Goal: Book appointment/travel/reservation

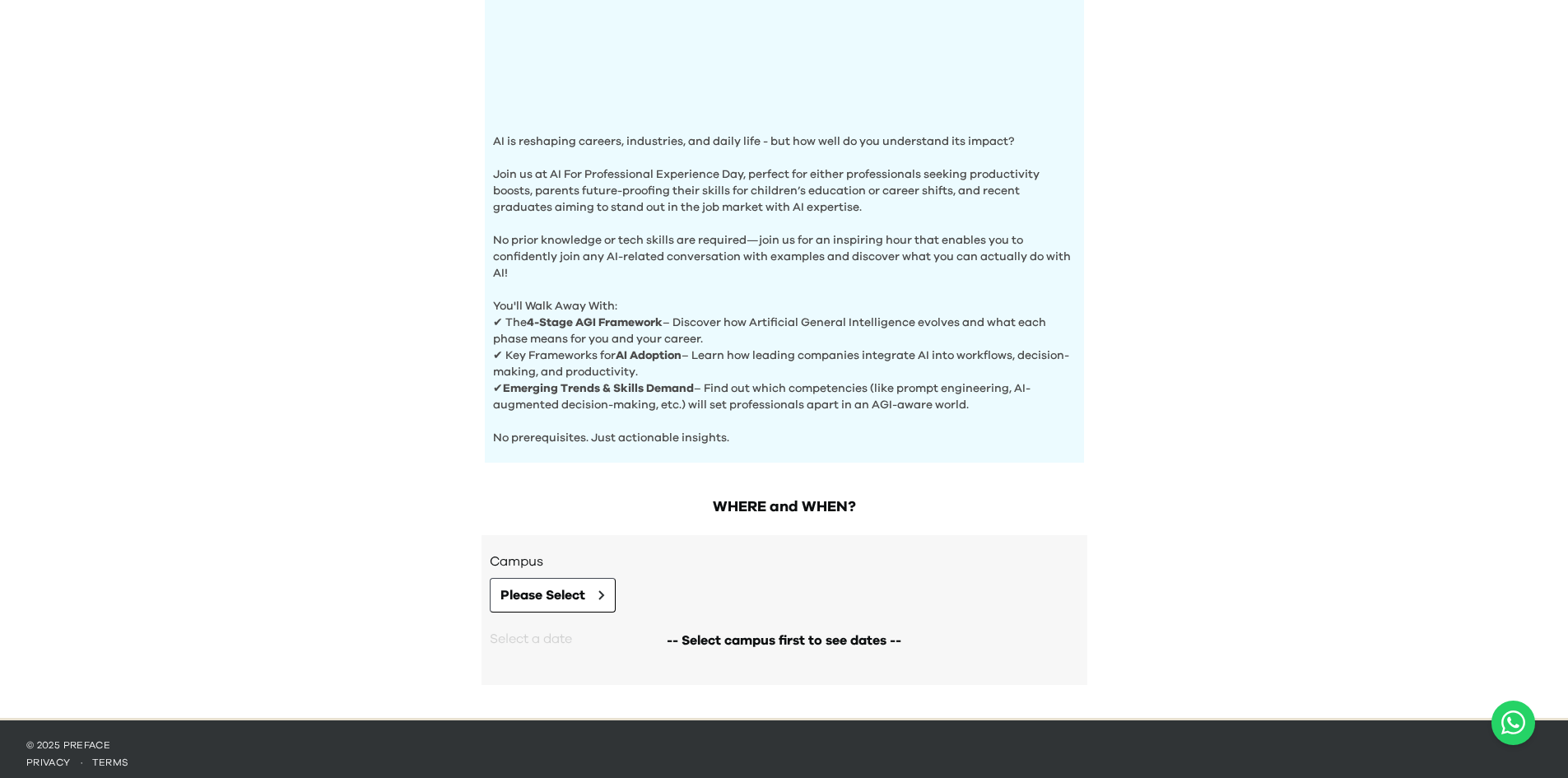
scroll to position [430, 0]
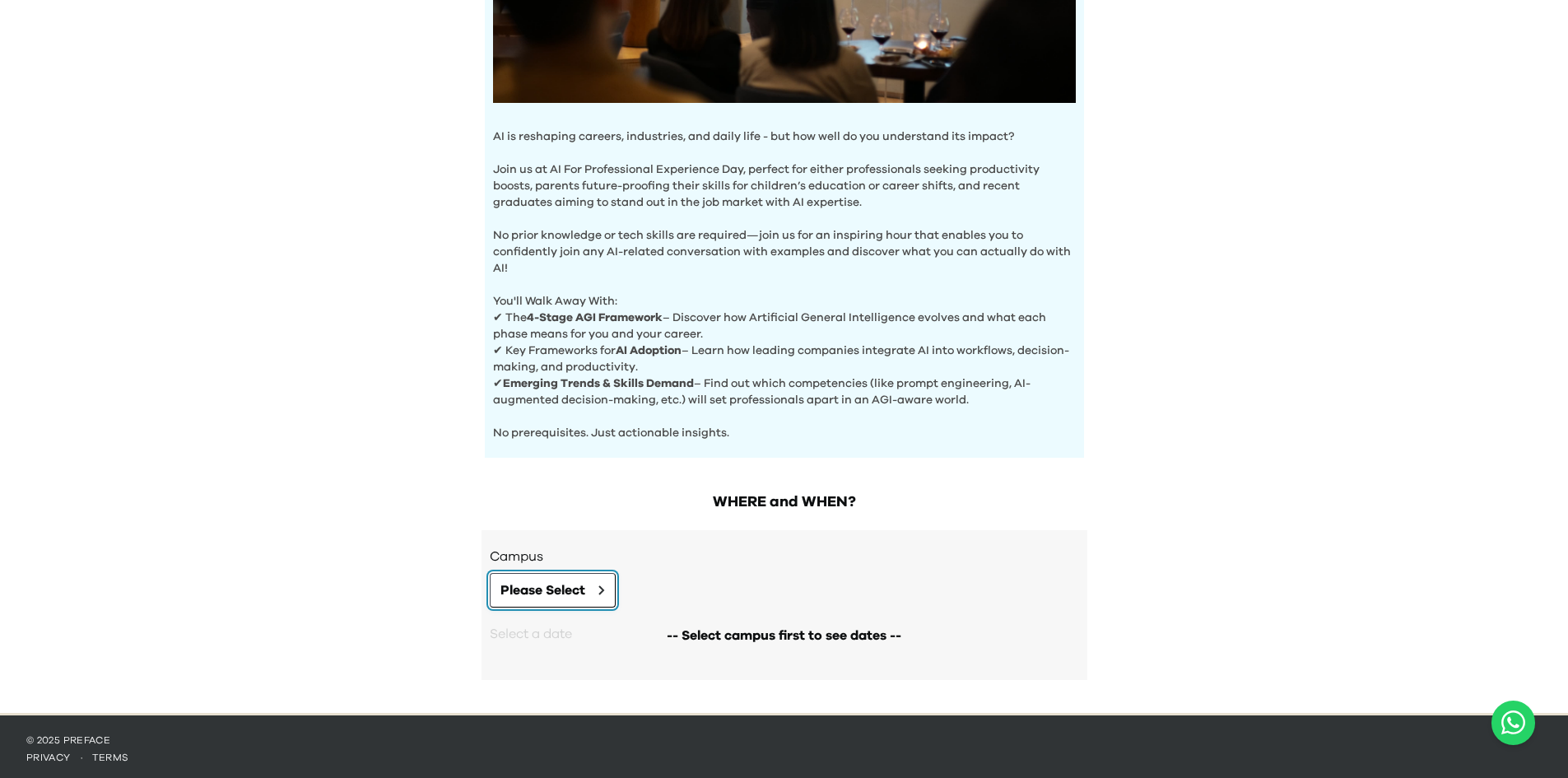
click at [564, 580] on span "Please Select" at bounding box center [543, 590] width 85 height 20
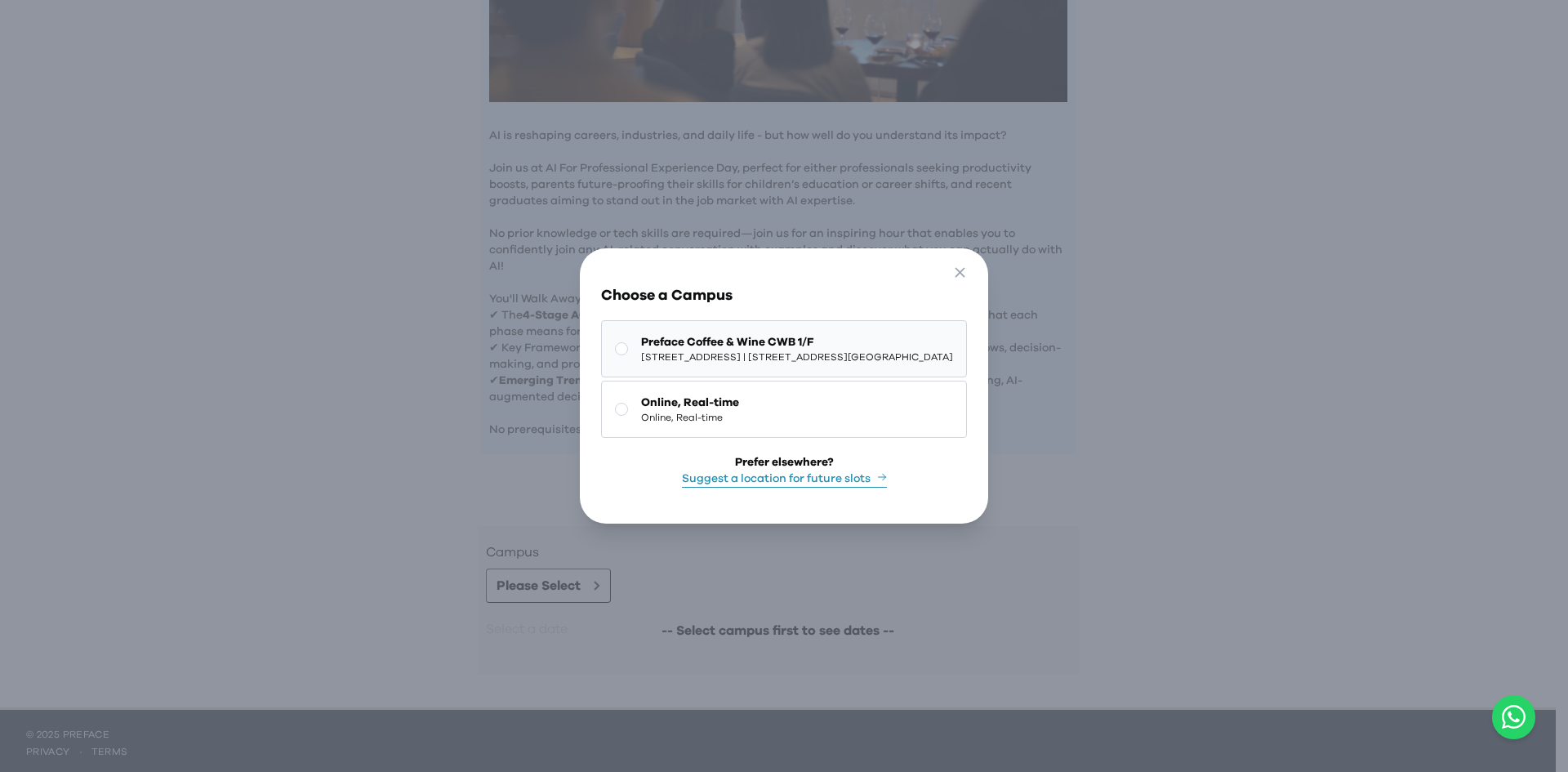
click at [616, 343] on rect at bounding box center [622, 349] width 12 height 12
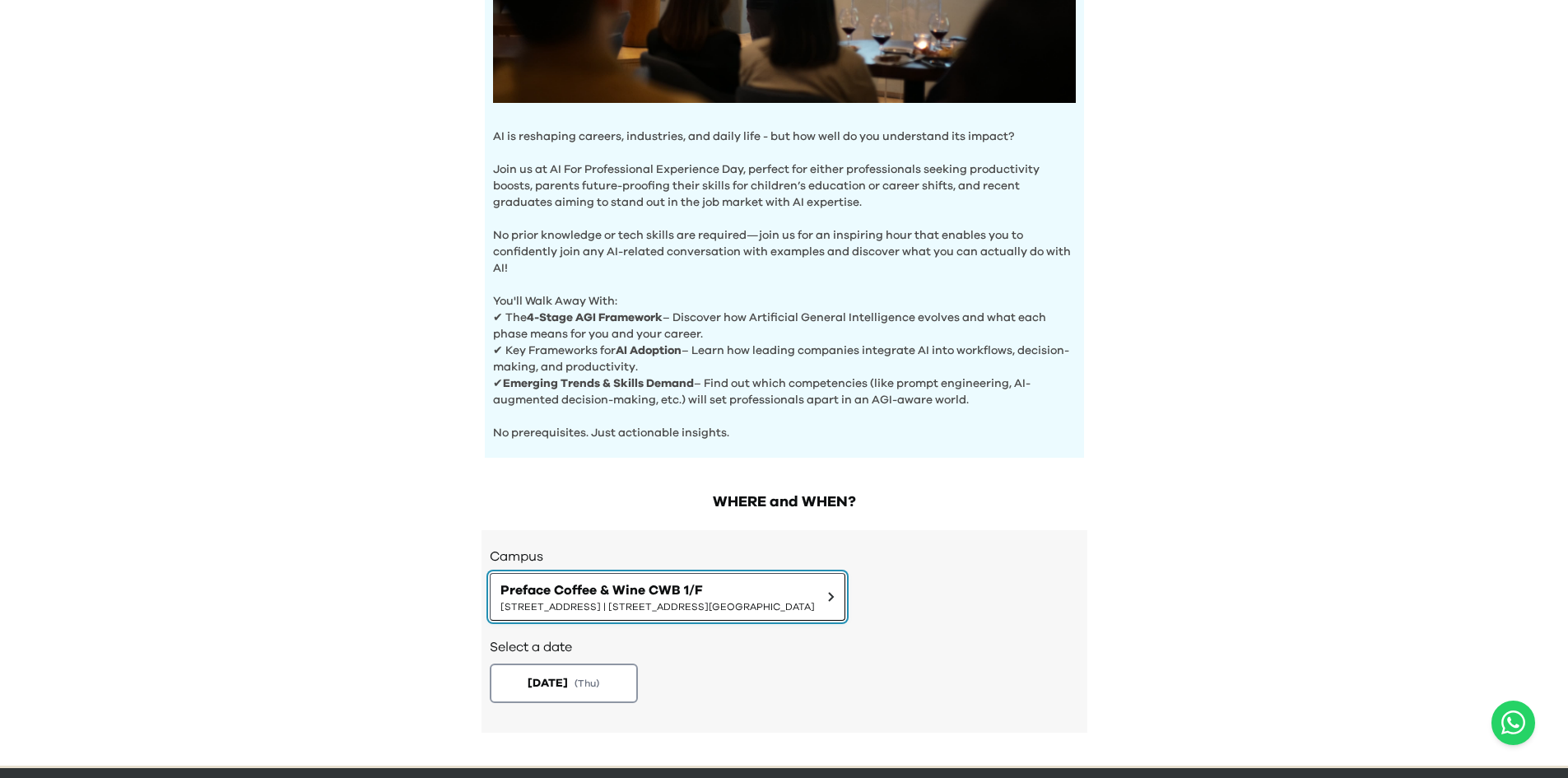
click at [582, 592] on span "Preface Coffee & Wine CWB 1/F" at bounding box center [658, 590] width 314 height 20
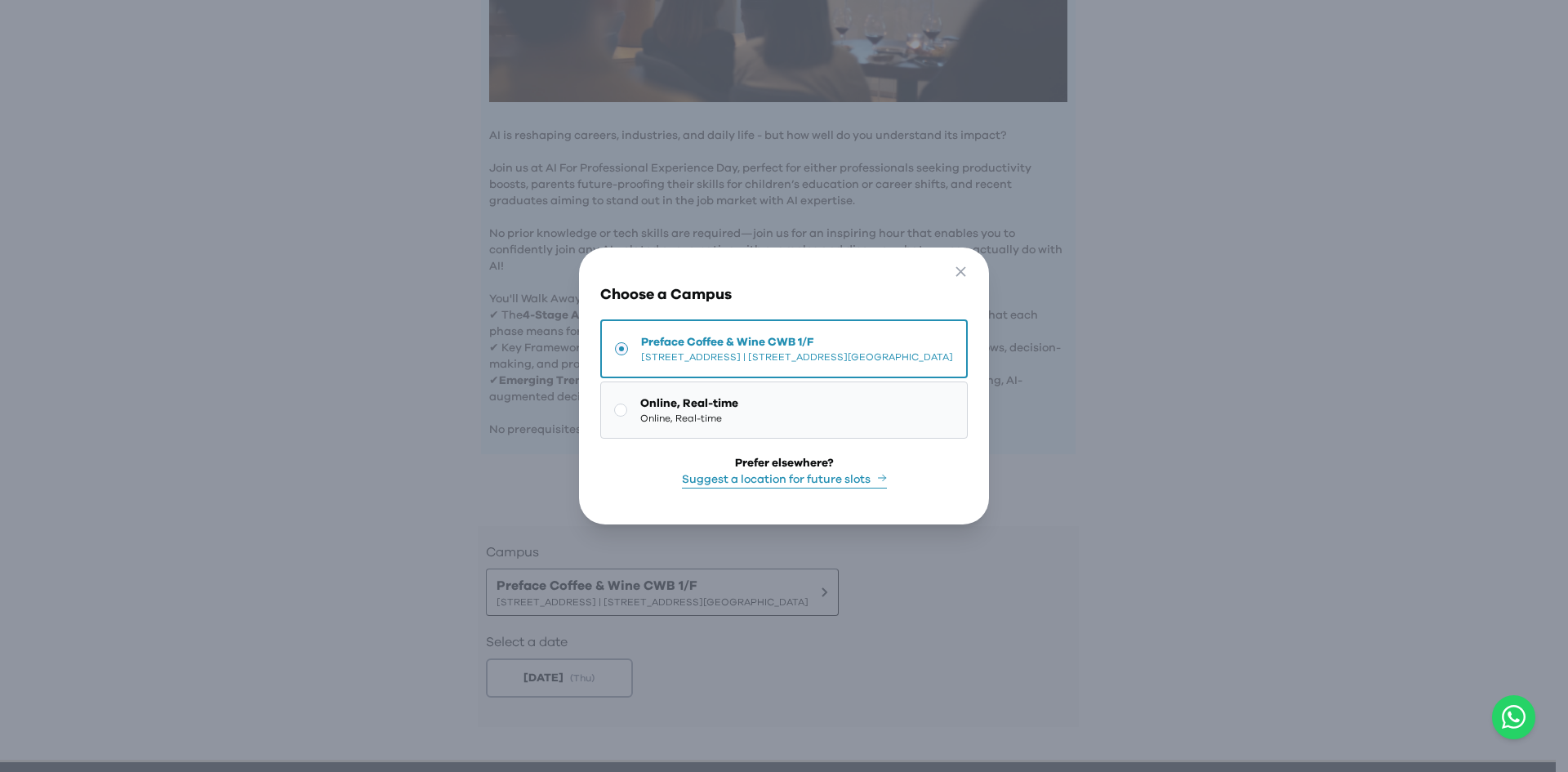
click at [615, 403] on icon at bounding box center [621, 409] width 13 height 13
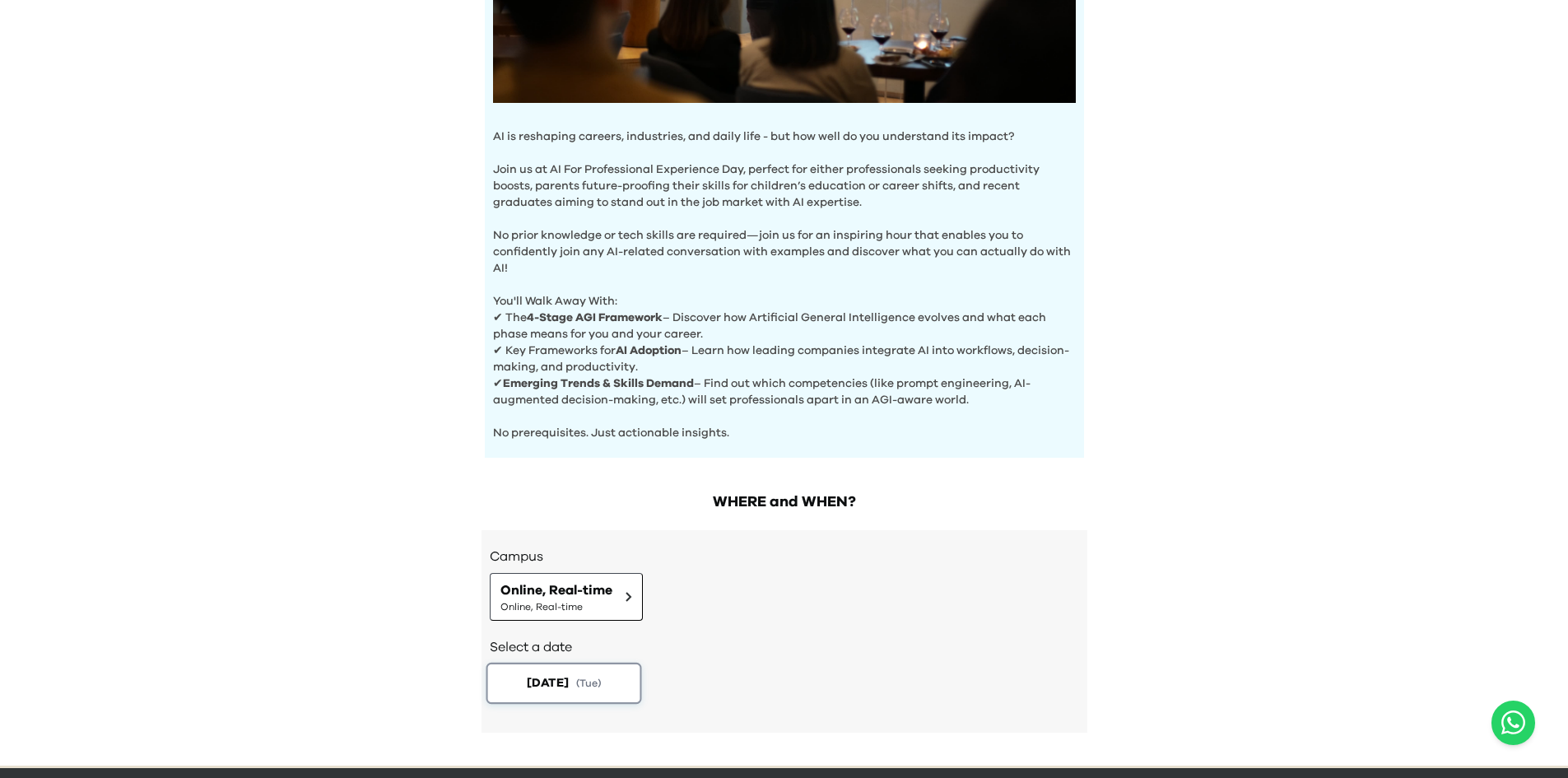
click at [568, 687] on span "[DATE]" at bounding box center [547, 682] width 42 height 17
